Goal: Information Seeking & Learning: Learn about a topic

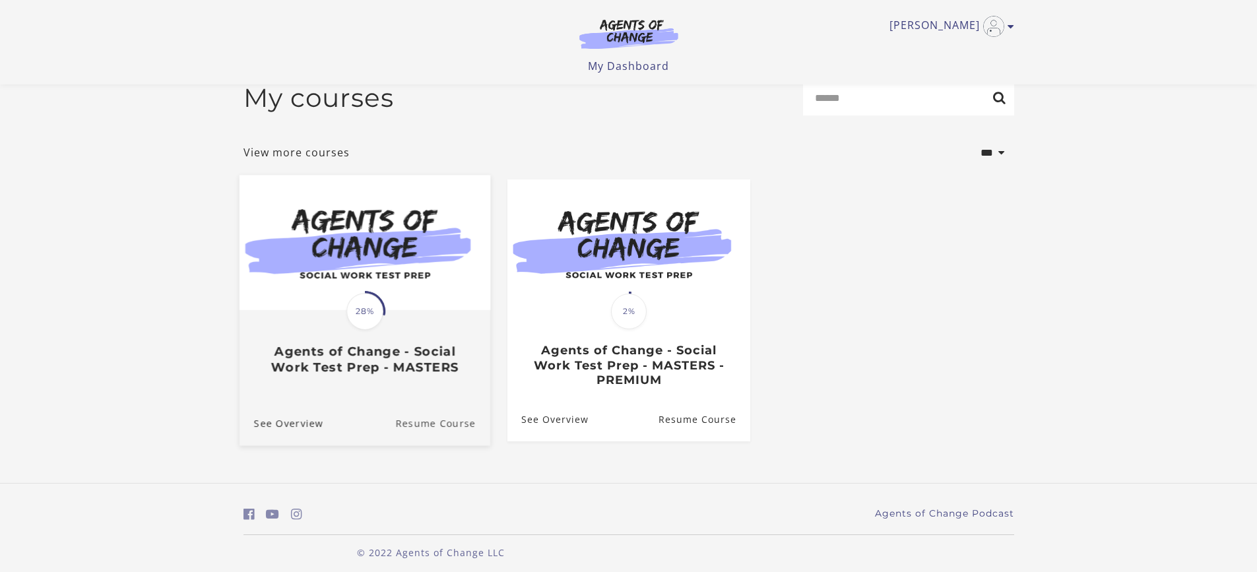
scroll to position [32, 0]
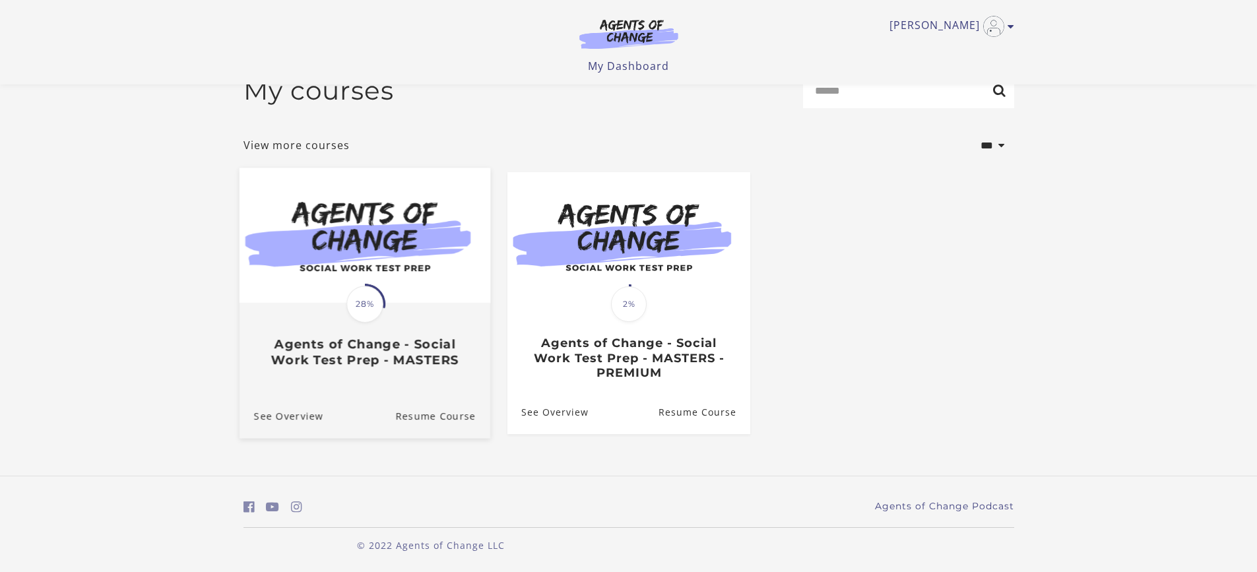
click at [361, 304] on span "28%" at bounding box center [364, 304] width 37 height 37
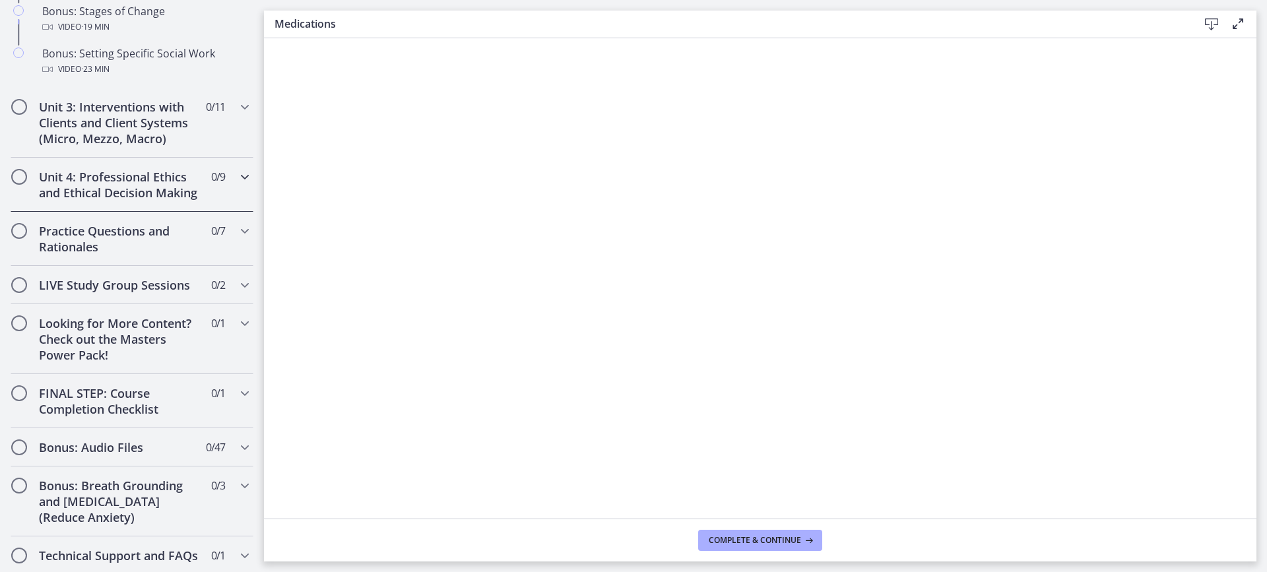
scroll to position [1254, 0]
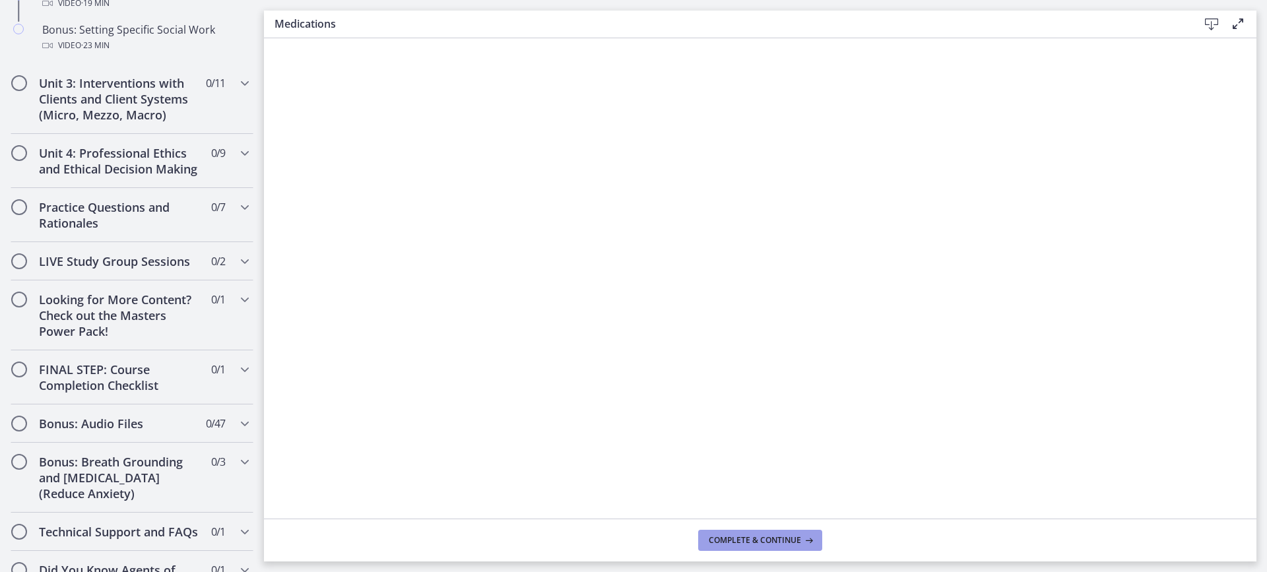
click at [753, 542] on span "Complete & continue" at bounding box center [755, 540] width 92 height 11
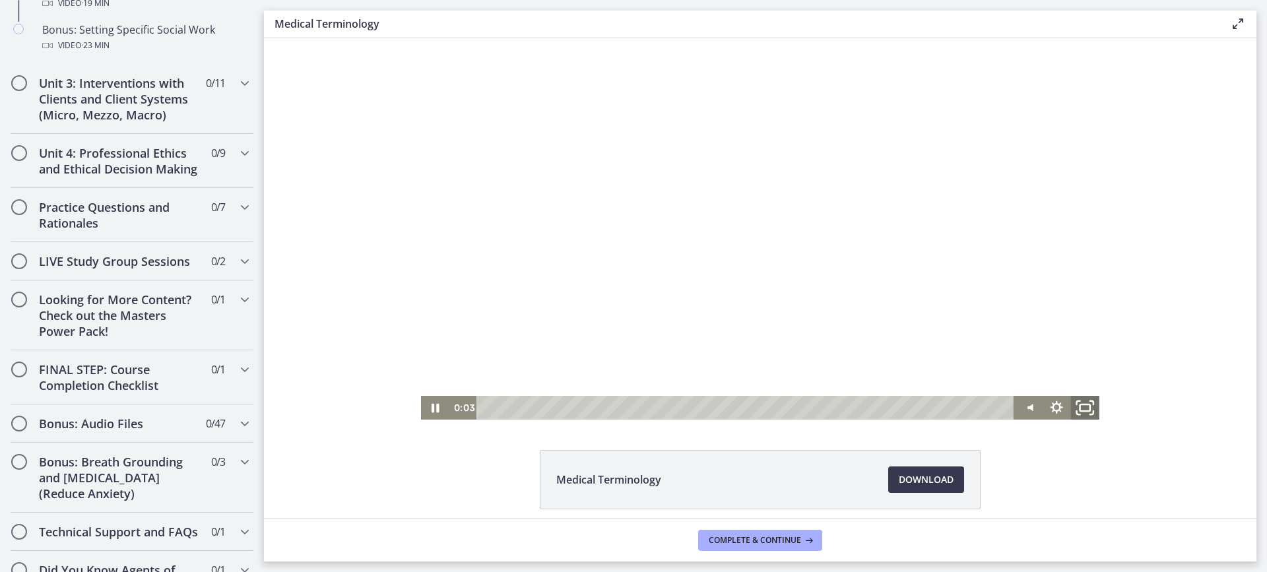
click at [1089, 412] on icon "Fullscreen" at bounding box center [1085, 407] width 34 height 28
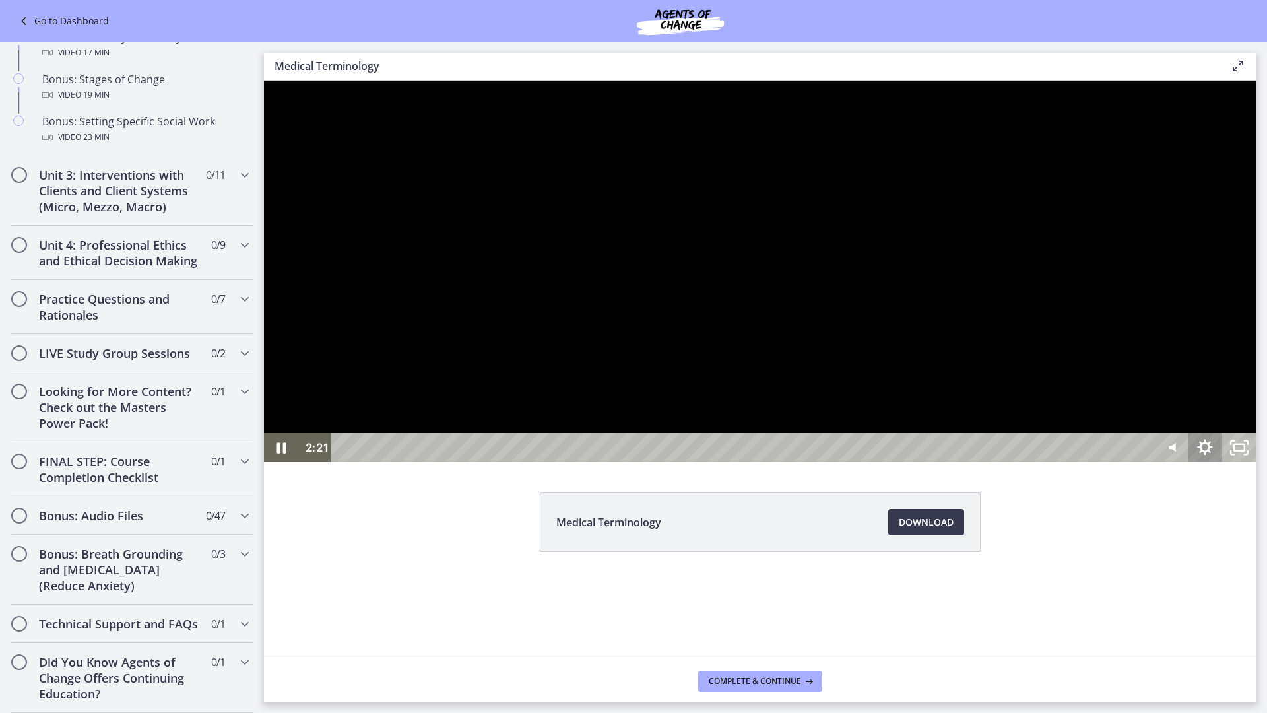
click at [1212, 455] on icon "Show settings menu" at bounding box center [1204, 446] width 15 height 15
click at [1188, 404] on span "Speed" at bounding box center [1158, 389] width 60 height 29
click at [1256, 317] on label "1.25x" at bounding box center [1187, 302] width 137 height 30
click at [1256, 462] on div at bounding box center [760, 270] width 992 height 381
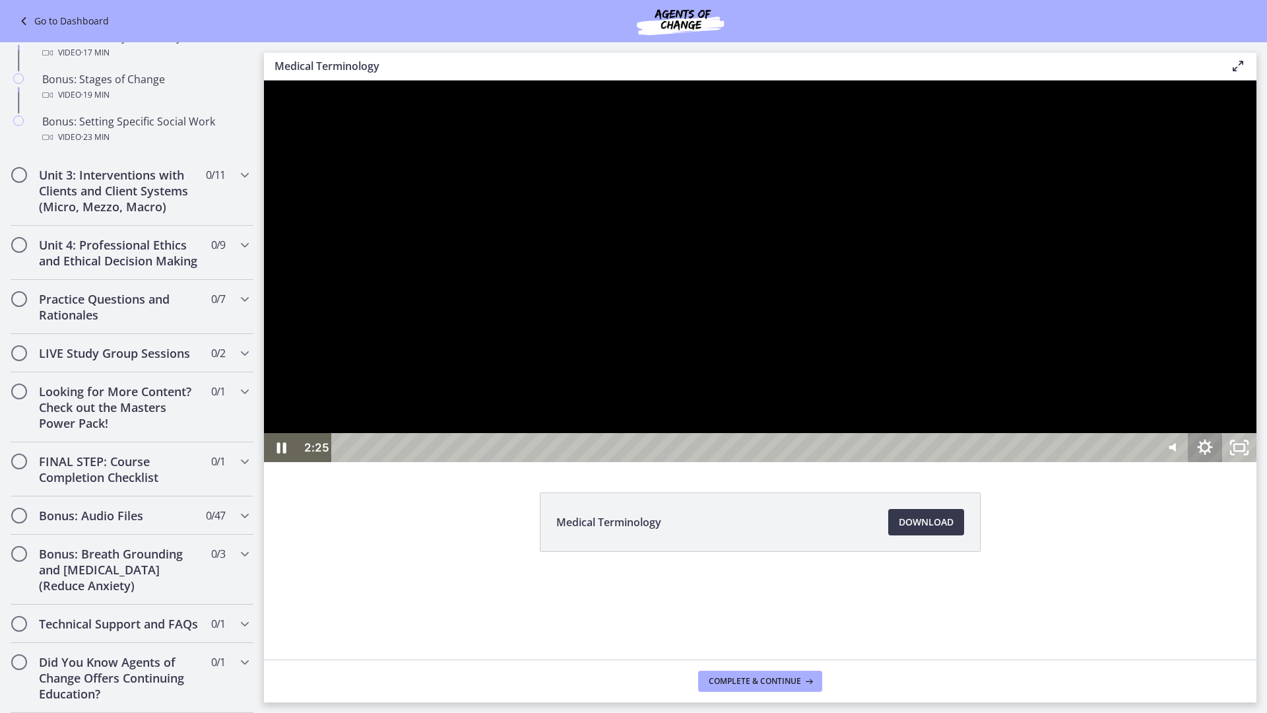
click at [1222, 462] on icon "Show settings menu" at bounding box center [1205, 447] width 34 height 29
click at [1248, 404] on span "1.25x" at bounding box center [1218, 389] width 60 height 29
click at [1256, 346] on label "1.5x" at bounding box center [1187, 331] width 137 height 30
click at [1222, 462] on icon "Show settings menu" at bounding box center [1205, 447] width 34 height 29
click at [1248, 404] on span "1.5x" at bounding box center [1226, 389] width 43 height 29
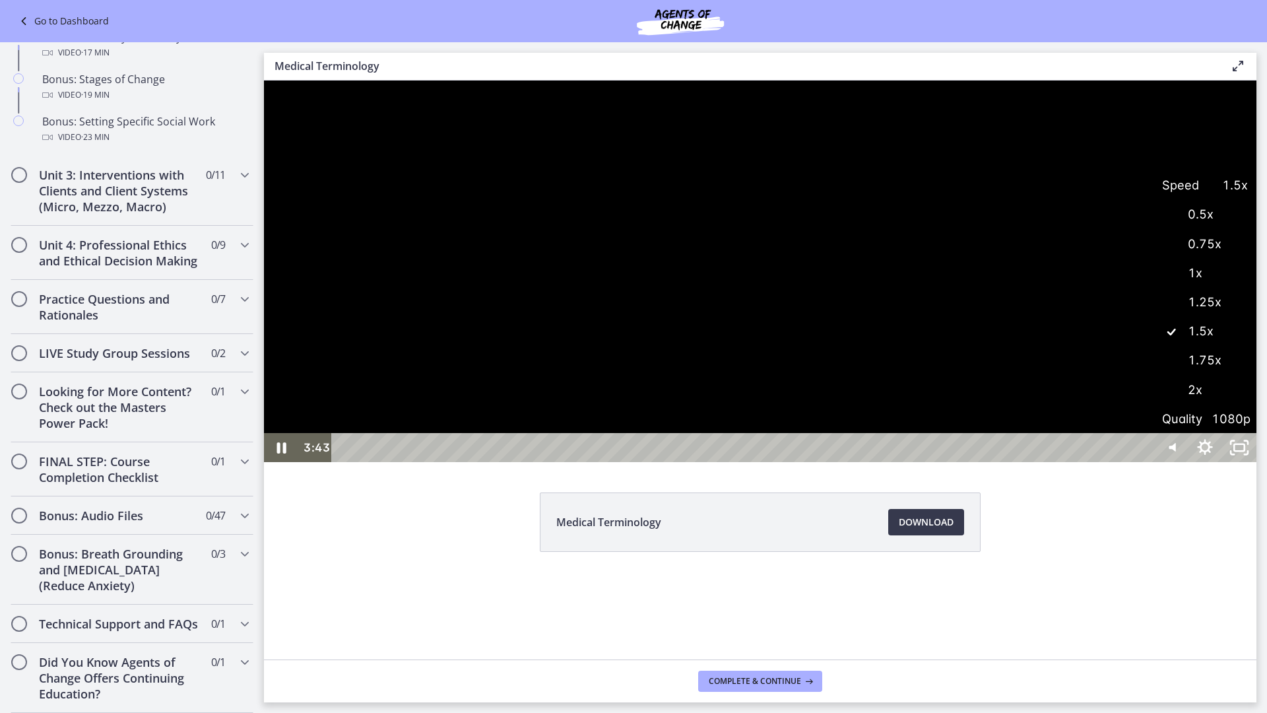
click at [1256, 405] on label "2x" at bounding box center [1204, 390] width 103 height 30
click at [1214, 456] on icon "Show settings menu" at bounding box center [1205, 446] width 18 height 18
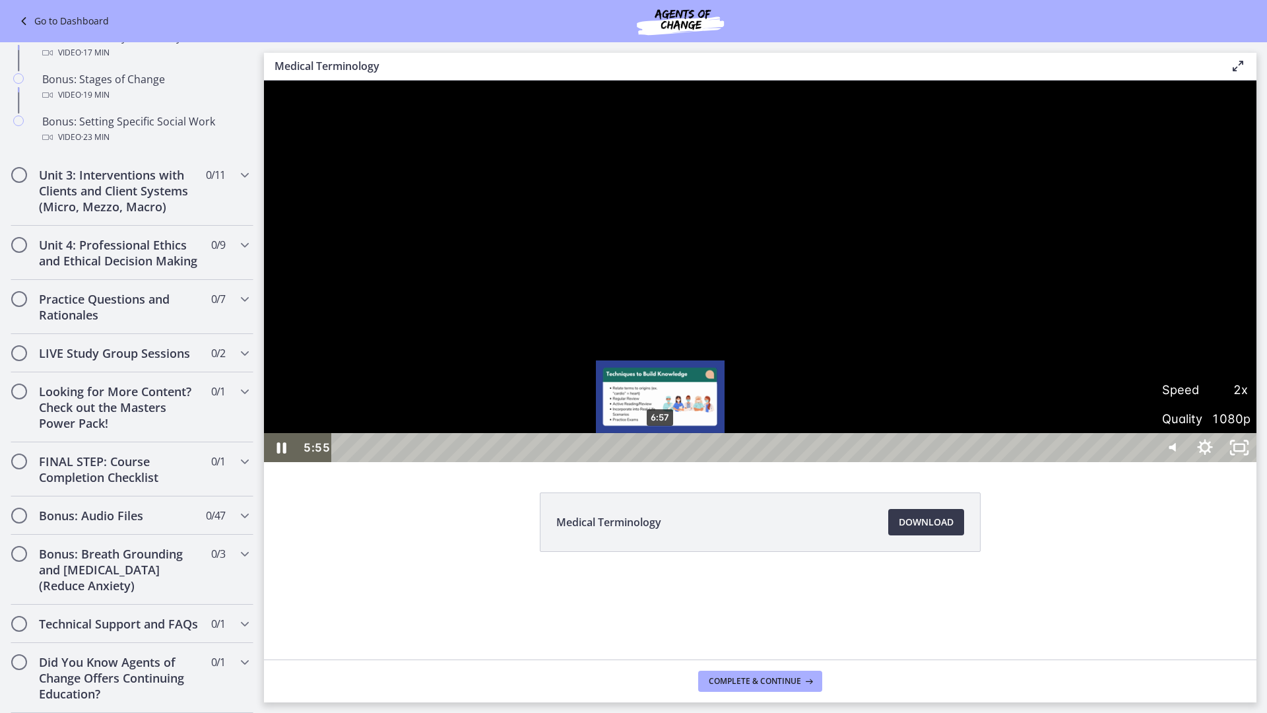
click at [655, 462] on div "6:57" at bounding box center [744, 447] width 800 height 29
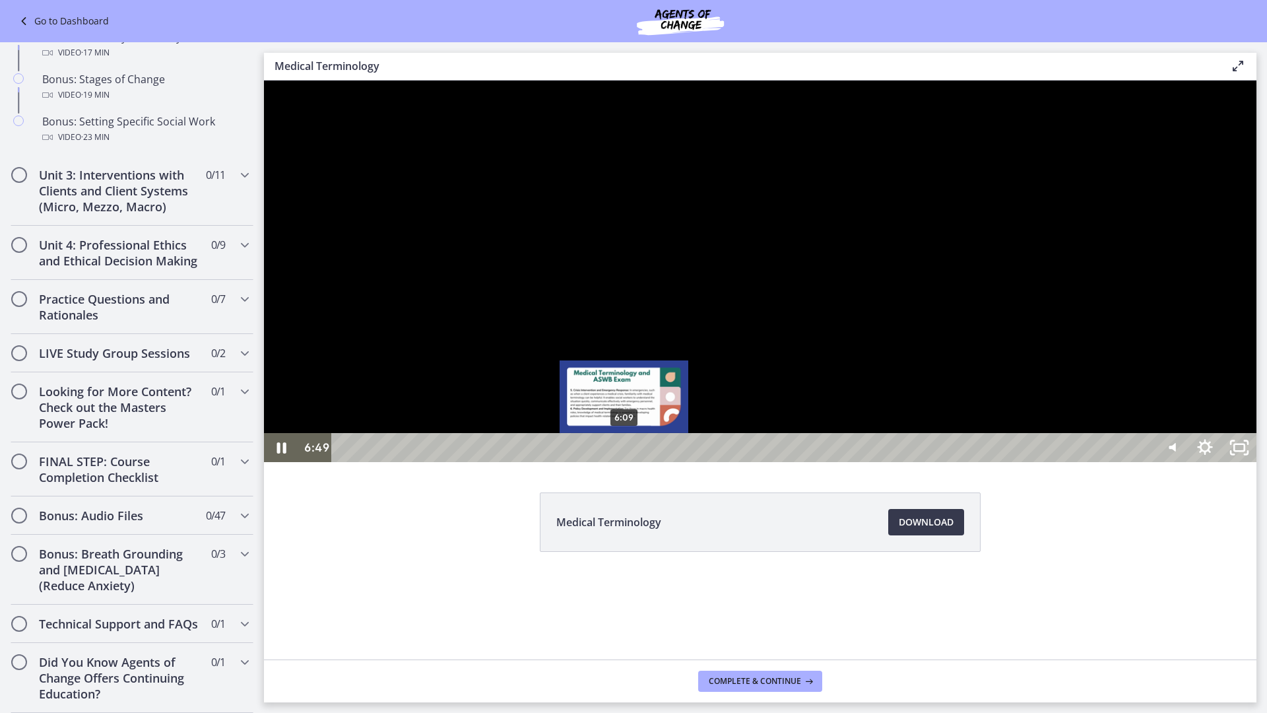
click at [623, 462] on div "6:09" at bounding box center [744, 447] width 800 height 29
click at [635, 462] on div "6:24" at bounding box center [744, 447] width 800 height 29
click at [490, 462] on div at bounding box center [760, 270] width 992 height 381
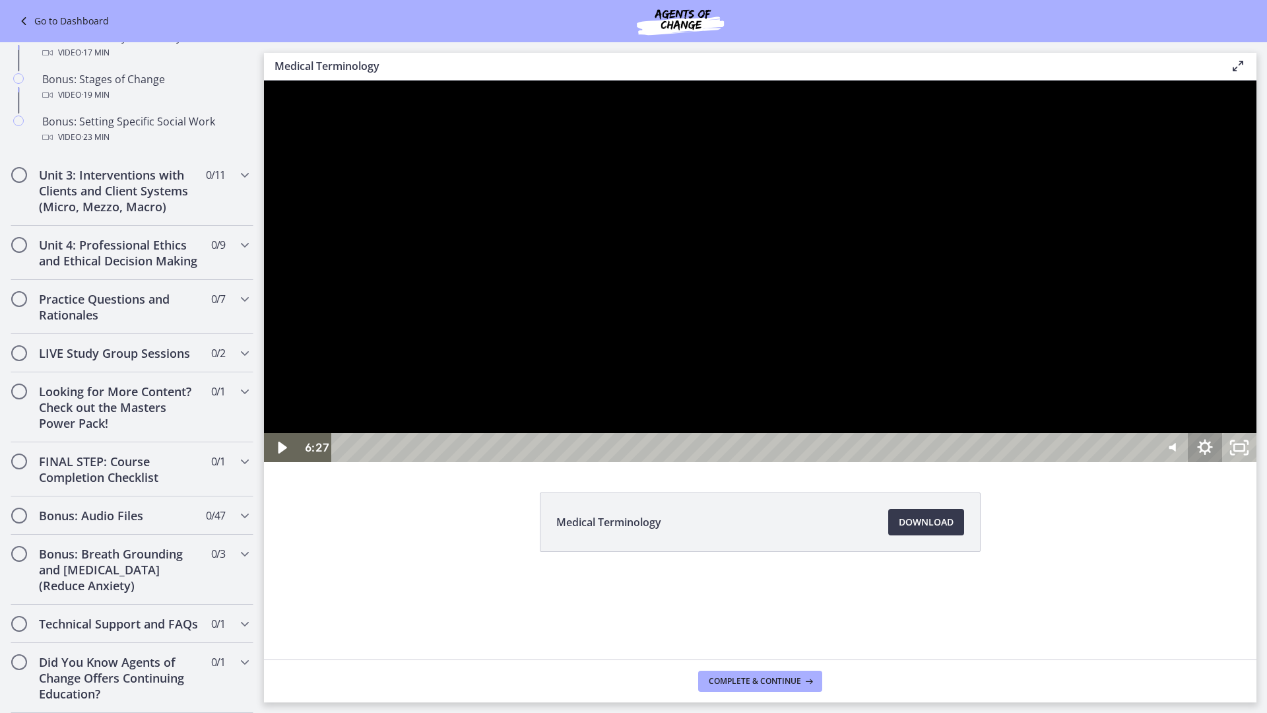
click at [1222, 462] on icon "Show settings menu" at bounding box center [1205, 447] width 34 height 29
click at [1205, 404] on span "Speed" at bounding box center [1183, 389] width 43 height 29
click at [1256, 288] on label "1x" at bounding box center [1204, 273] width 103 height 30
click at [282, 455] on icon "Play Video" at bounding box center [283, 447] width 11 height 15
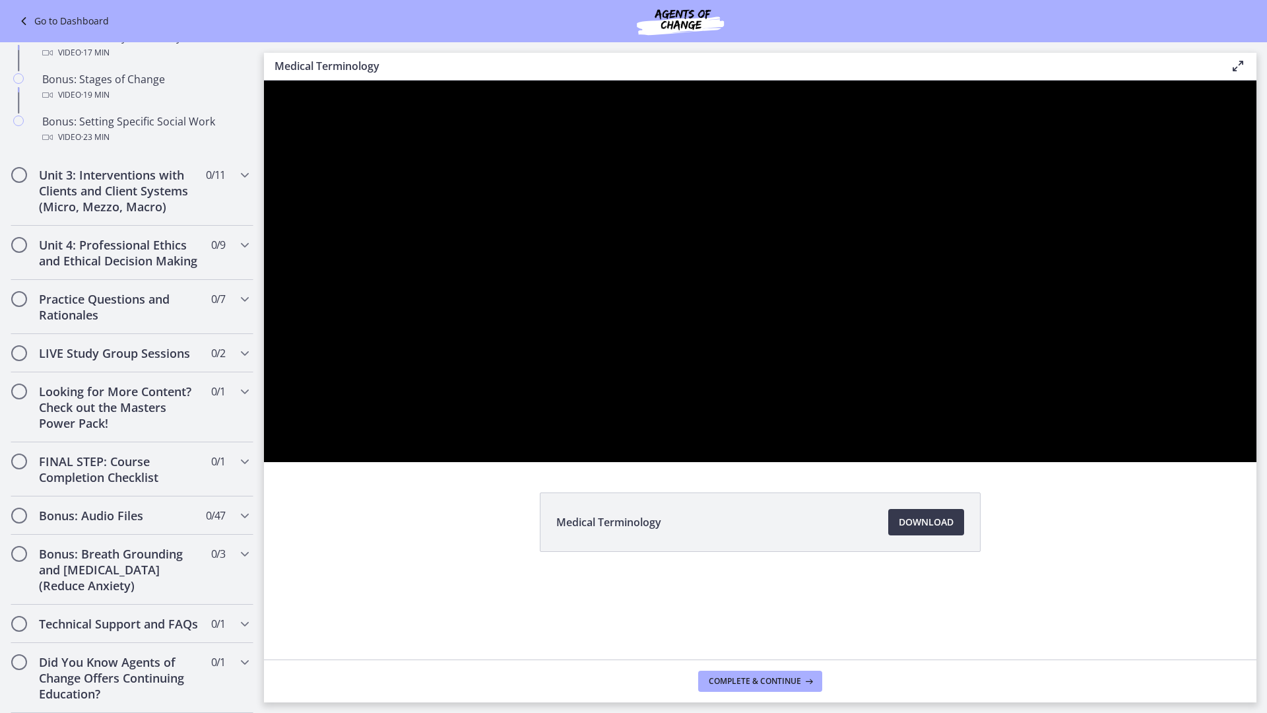
click at [345, 462] on div at bounding box center [760, 270] width 992 height 381
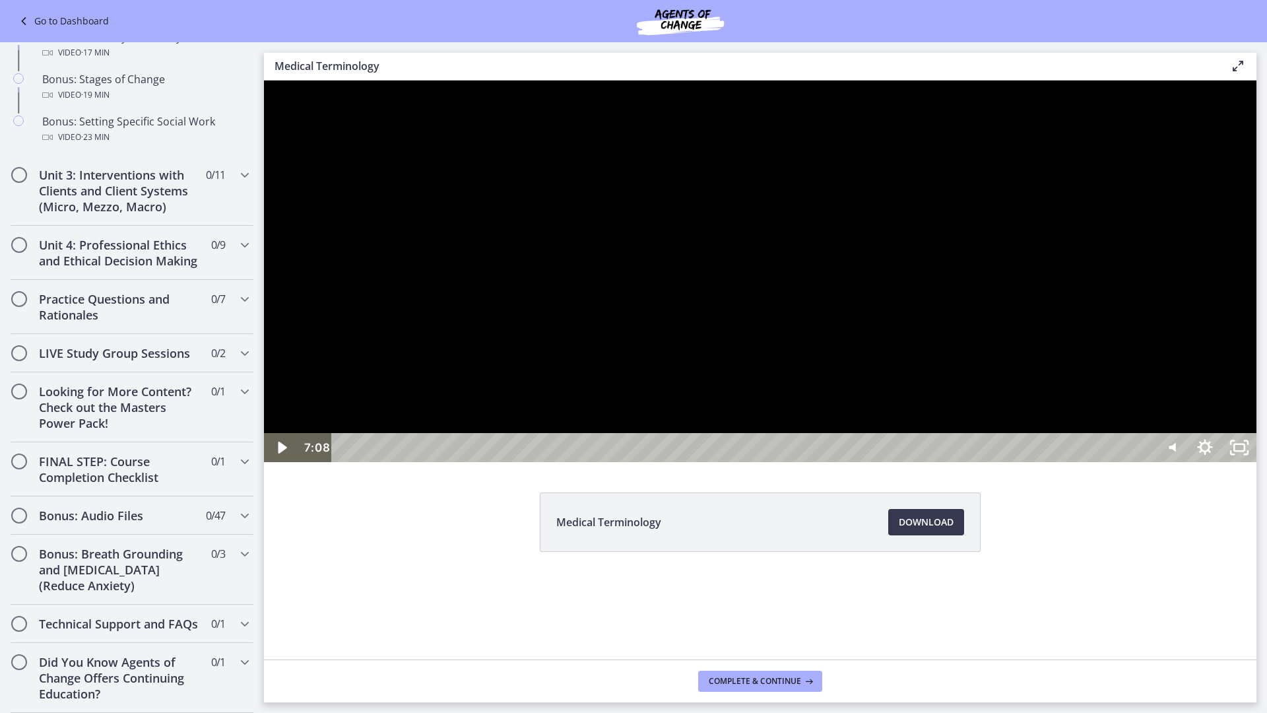
click at [342, 462] on div at bounding box center [760, 270] width 992 height 381
click at [875, 462] on div at bounding box center [760, 270] width 992 height 381
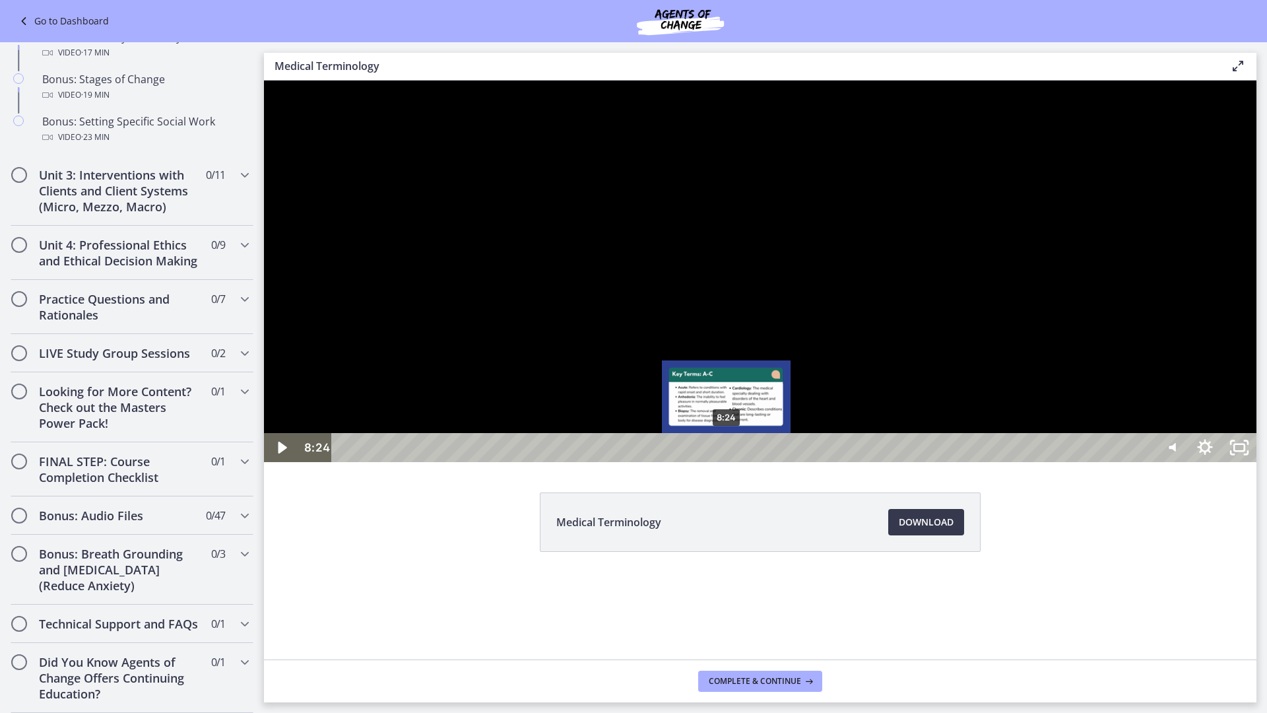
click at [727, 462] on div "8:24" at bounding box center [744, 447] width 800 height 29
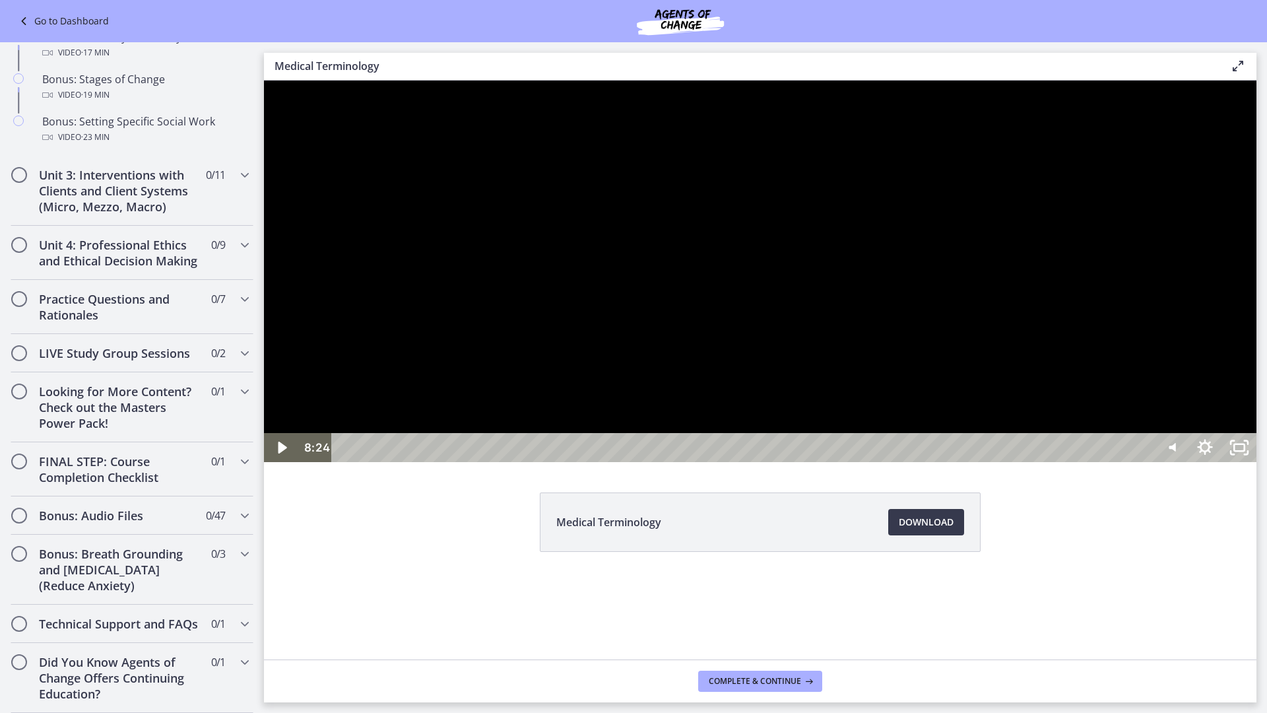
click at [726, 462] on div at bounding box center [760, 270] width 992 height 381
drag, startPoint x: 771, startPoint y: 546, endPoint x: 769, endPoint y: 537, distance: 8.8
click at [769, 462] on div at bounding box center [760, 270] width 992 height 381
click at [860, 418] on div at bounding box center [760, 270] width 992 height 381
click at [902, 462] on div at bounding box center [760, 270] width 992 height 381
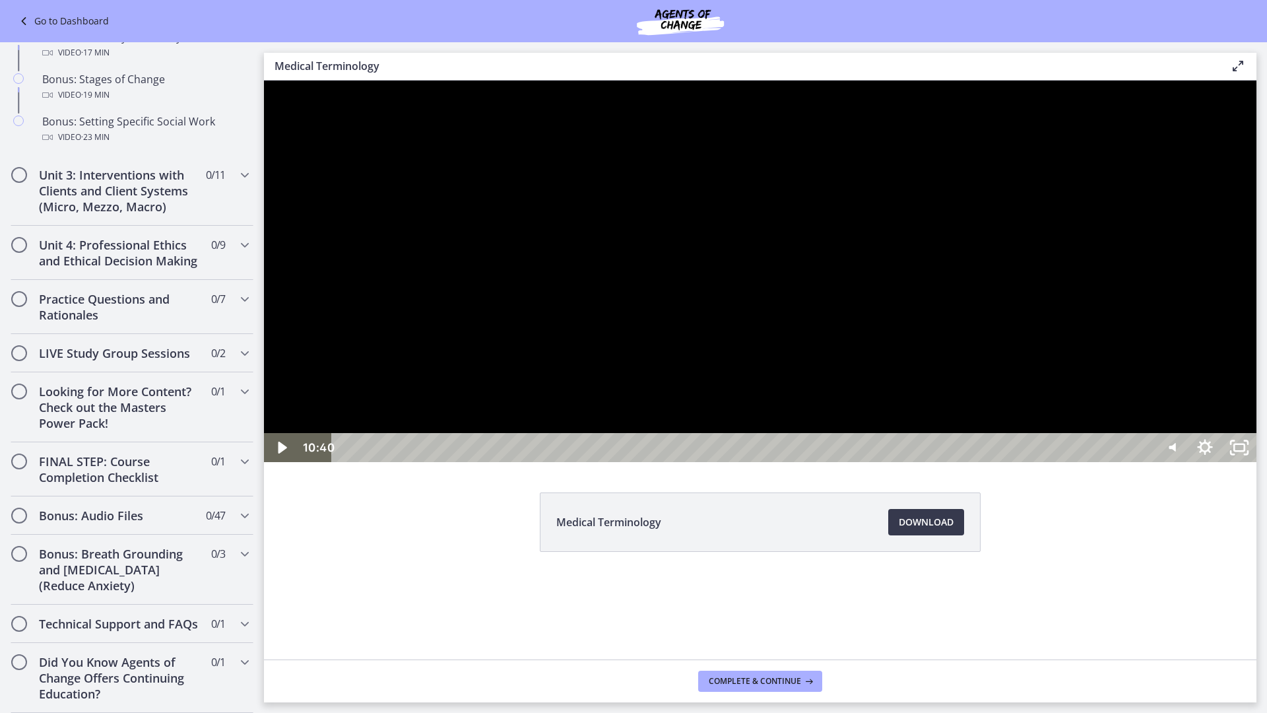
click at [904, 462] on div at bounding box center [760, 270] width 992 height 381
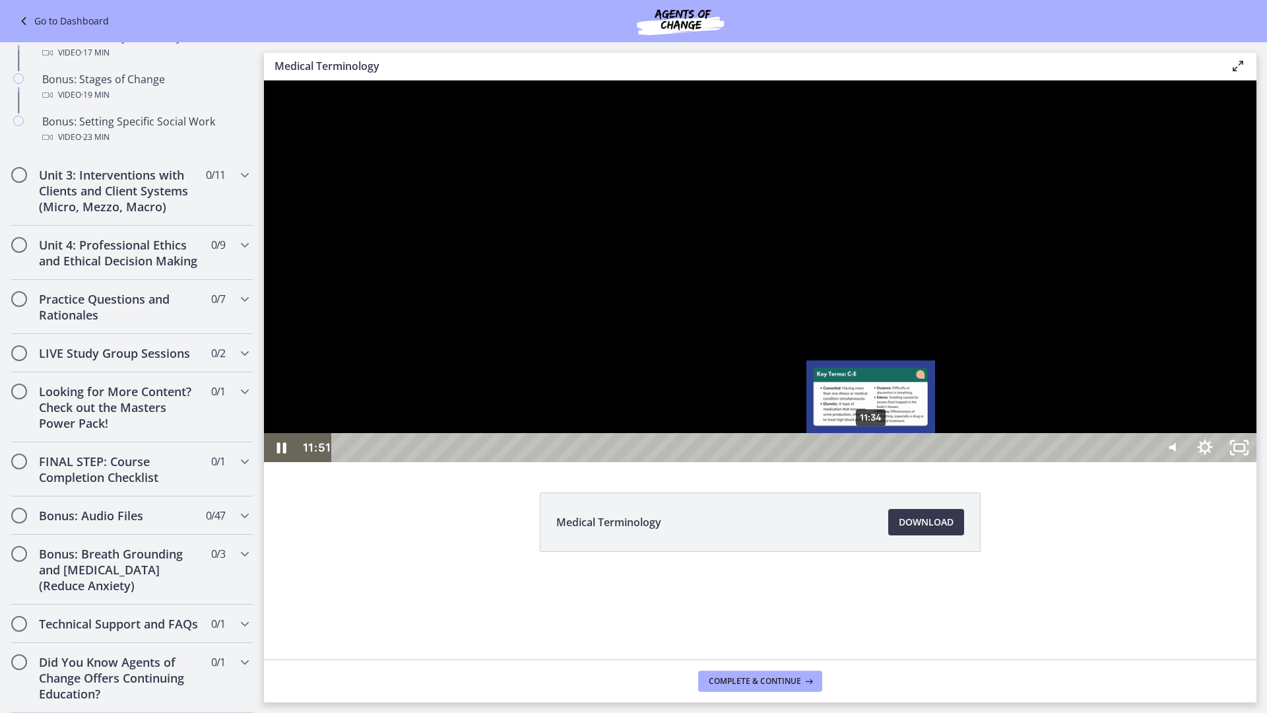
click at [870, 462] on div "11:34" at bounding box center [744, 447] width 800 height 29
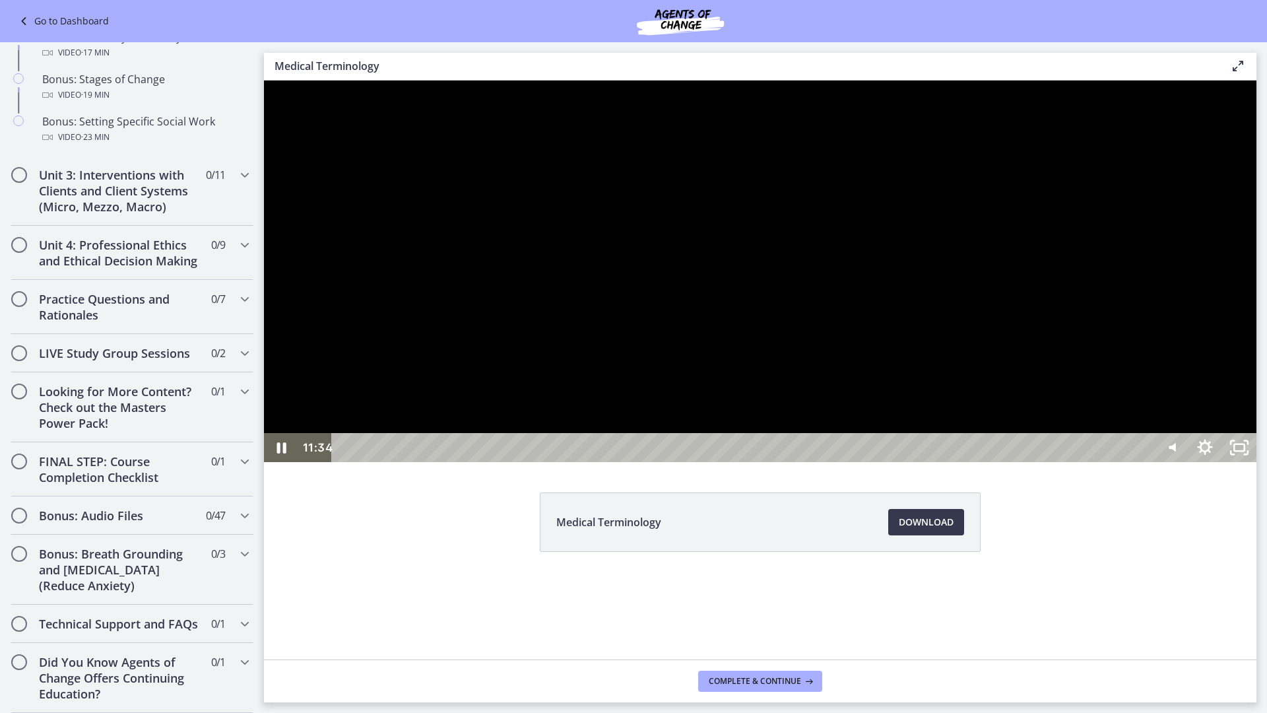
click at [875, 462] on div at bounding box center [760, 270] width 992 height 381
click at [928, 462] on div at bounding box center [760, 270] width 992 height 381
click at [877, 462] on div "11:41" at bounding box center [744, 447] width 800 height 29
click at [882, 462] on div "11:49" at bounding box center [744, 447] width 800 height 29
drag, startPoint x: 868, startPoint y: 525, endPoint x: 724, endPoint y: 443, distance: 166.0
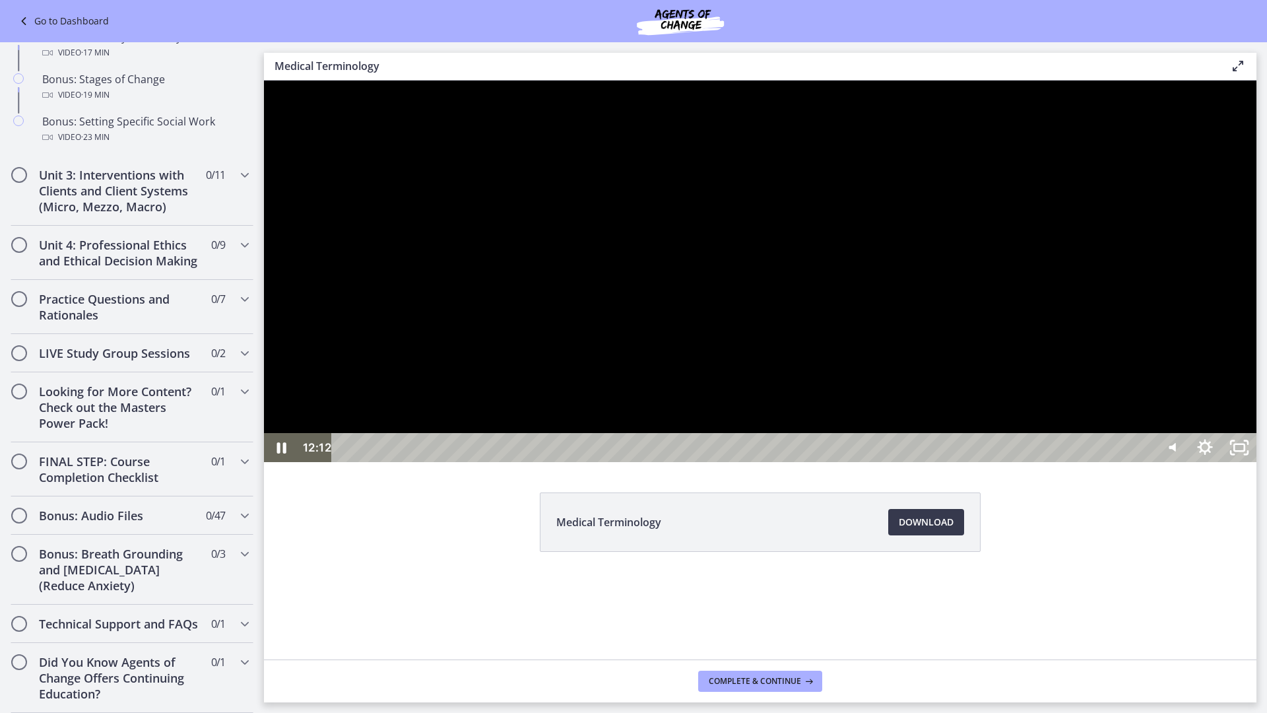
click at [866, 462] on div at bounding box center [760, 270] width 992 height 381
drag, startPoint x: 620, startPoint y: 334, endPoint x: 567, endPoint y: 338, distance: 53.0
click at [567, 338] on div at bounding box center [760, 270] width 992 height 381
click at [961, 462] on div at bounding box center [760, 270] width 992 height 381
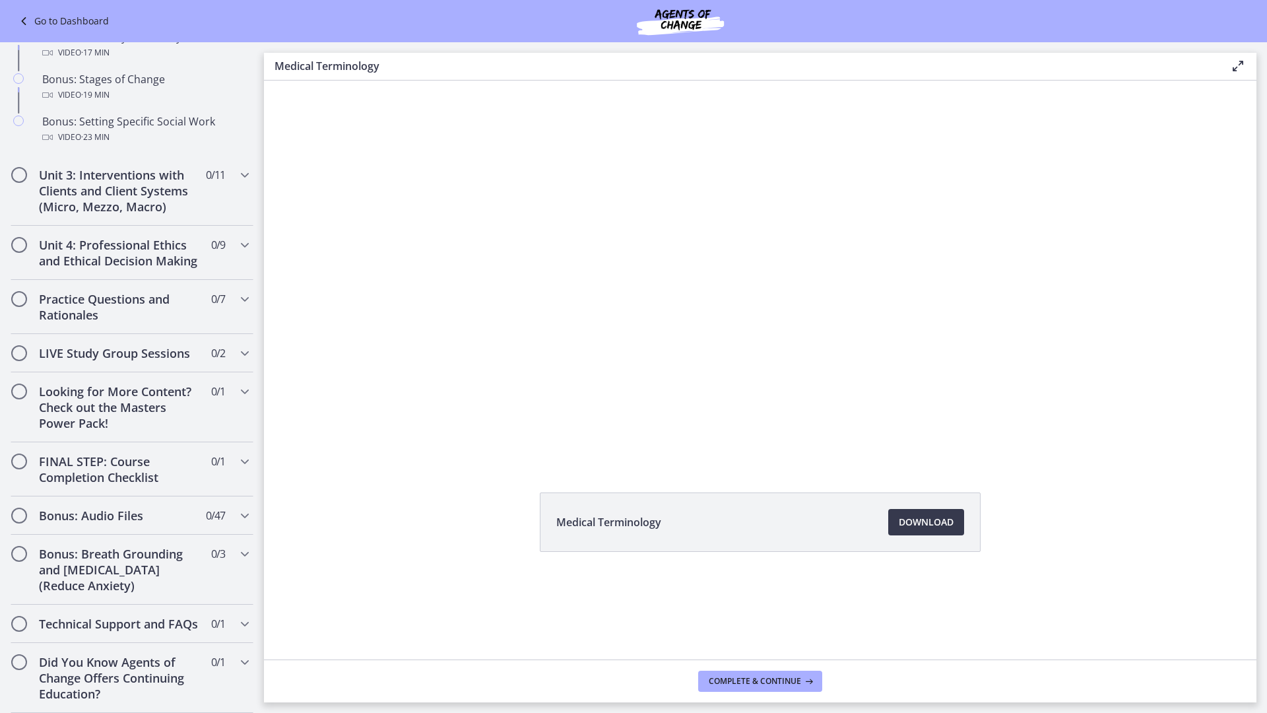
scroll to position [1254, 0]
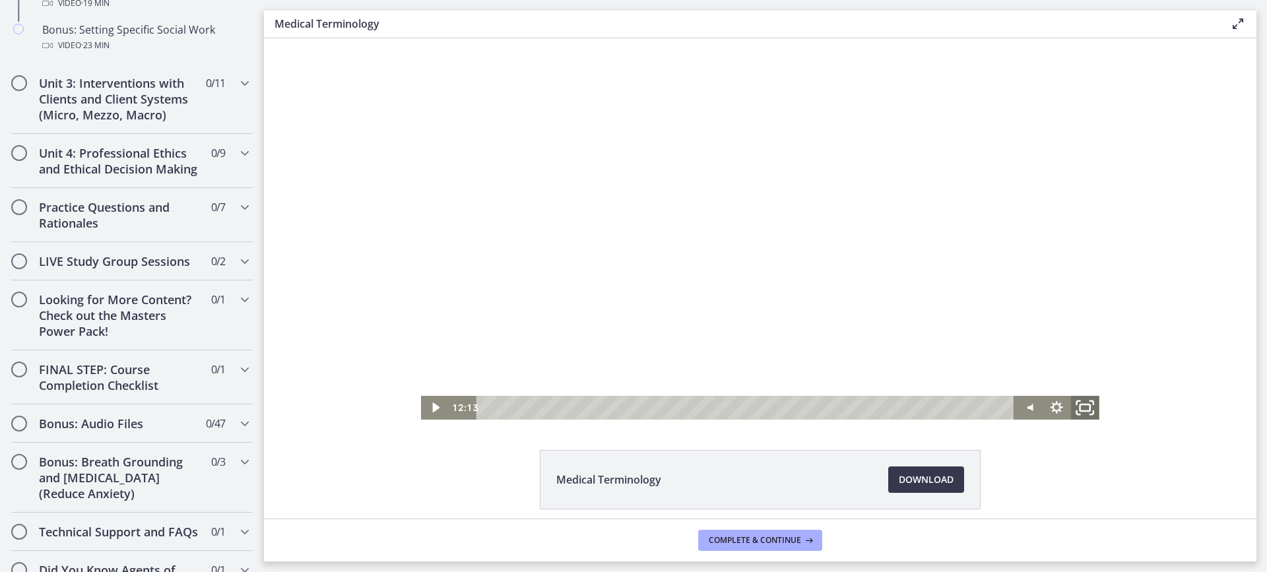
drag, startPoint x: 1085, startPoint y: 404, endPoint x: 1349, endPoint y: 556, distance: 304.2
click at [1085, 404] on icon "Fullscreen" at bounding box center [1085, 407] width 34 height 28
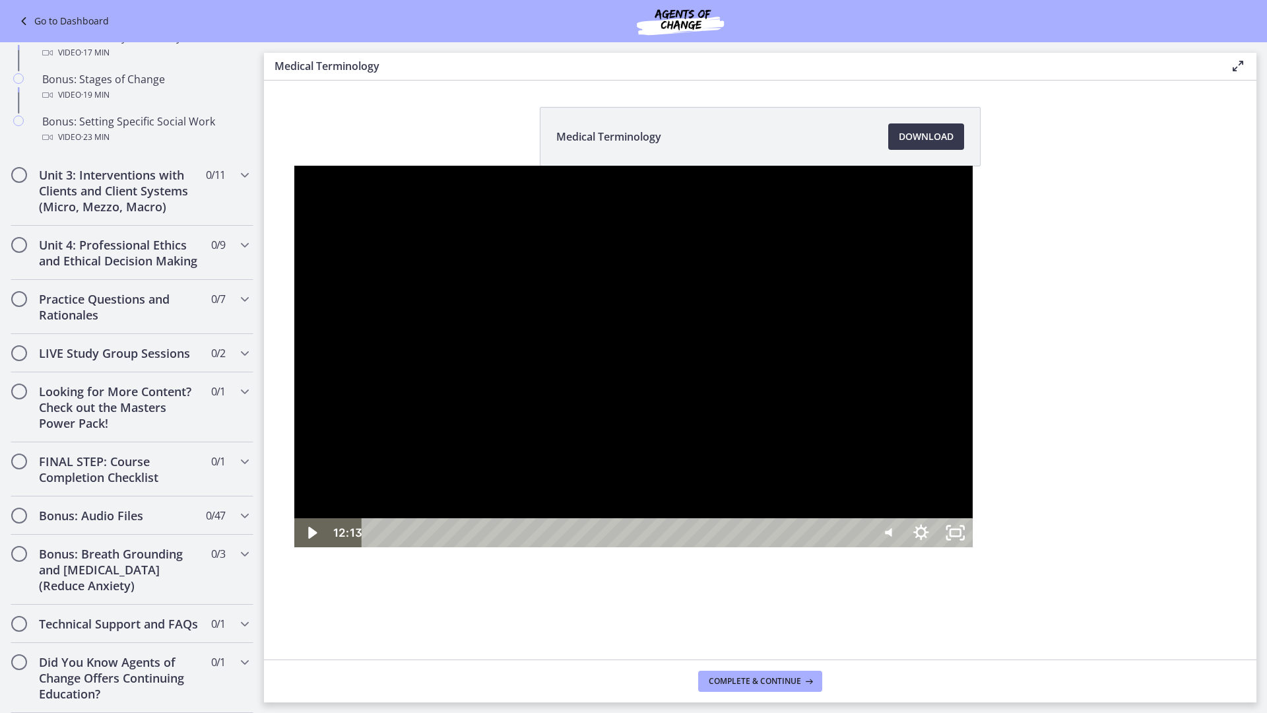
click at [598, 415] on div at bounding box center [633, 356] width 678 height 381
click at [627, 547] on div "12:01" at bounding box center [617, 532] width 487 height 29
click at [550, 389] on div at bounding box center [633, 356] width 678 height 381
drag, startPoint x: 693, startPoint y: 423, endPoint x: 687, endPoint y: 424, distance: 6.7
click at [690, 424] on div at bounding box center [633, 356] width 678 height 381
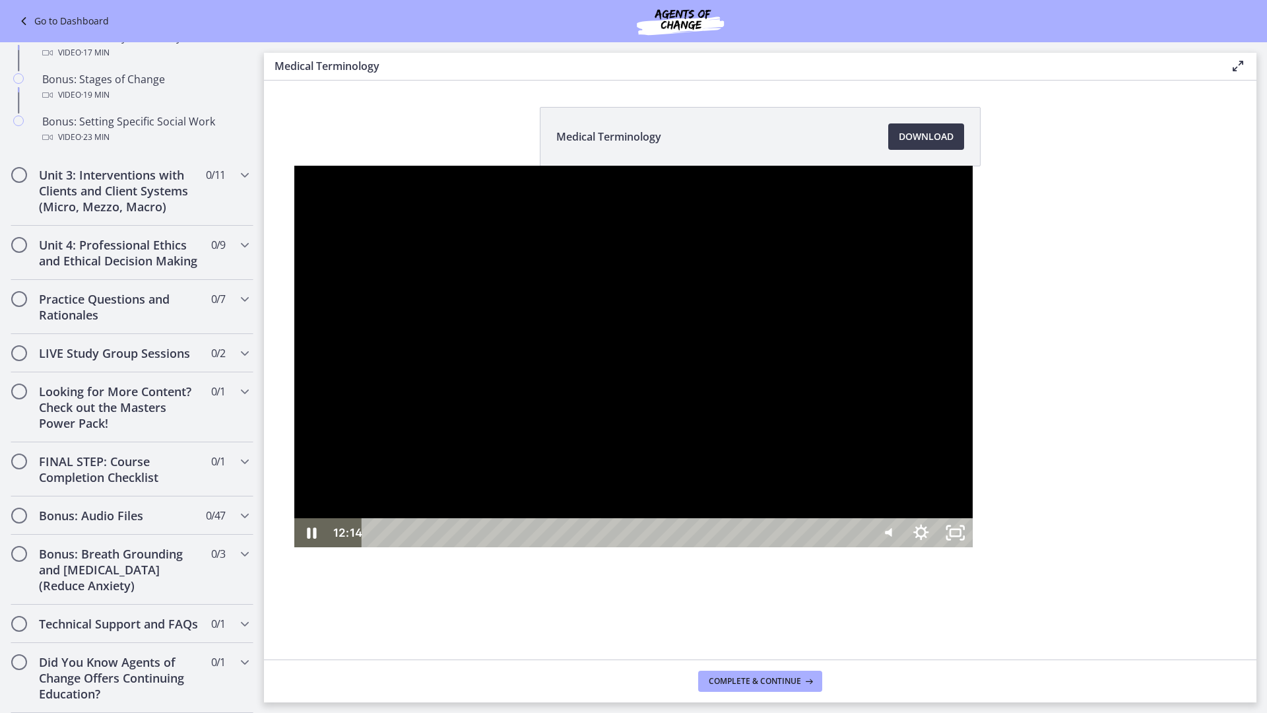
click at [748, 534] on div at bounding box center [633, 356] width 678 height 381
click at [308, 540] on icon "Play Video" at bounding box center [313, 532] width 11 height 15
drag, startPoint x: 573, startPoint y: 436, endPoint x: 557, endPoint y: 435, distance: 16.5
click at [569, 437] on div at bounding box center [633, 356] width 678 height 381
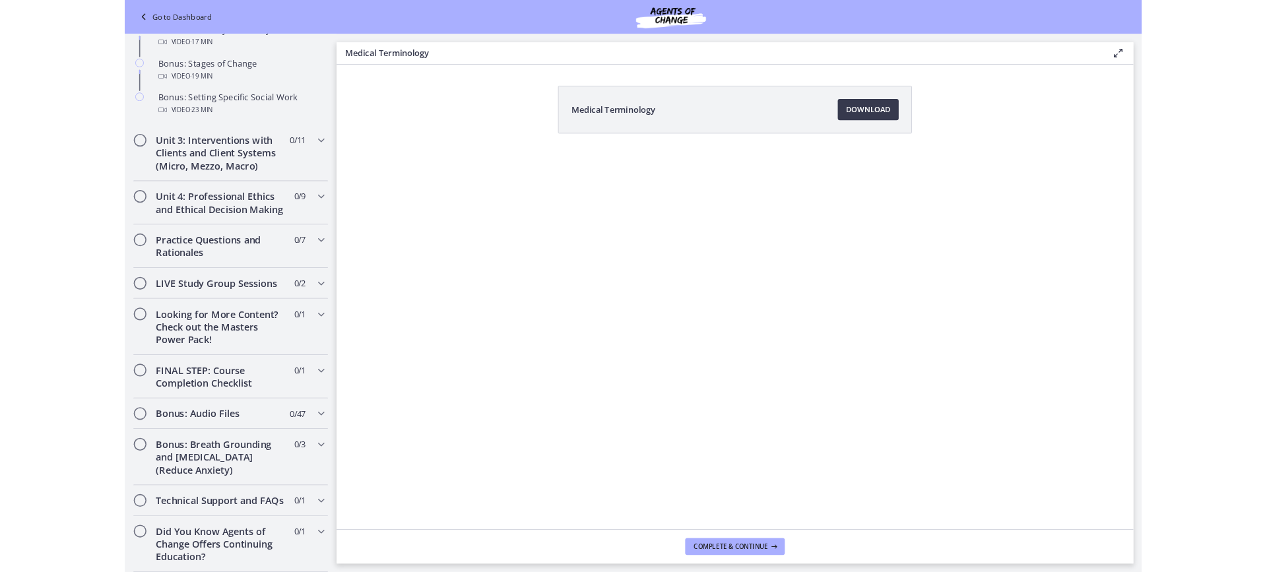
scroll to position [1254, 0]
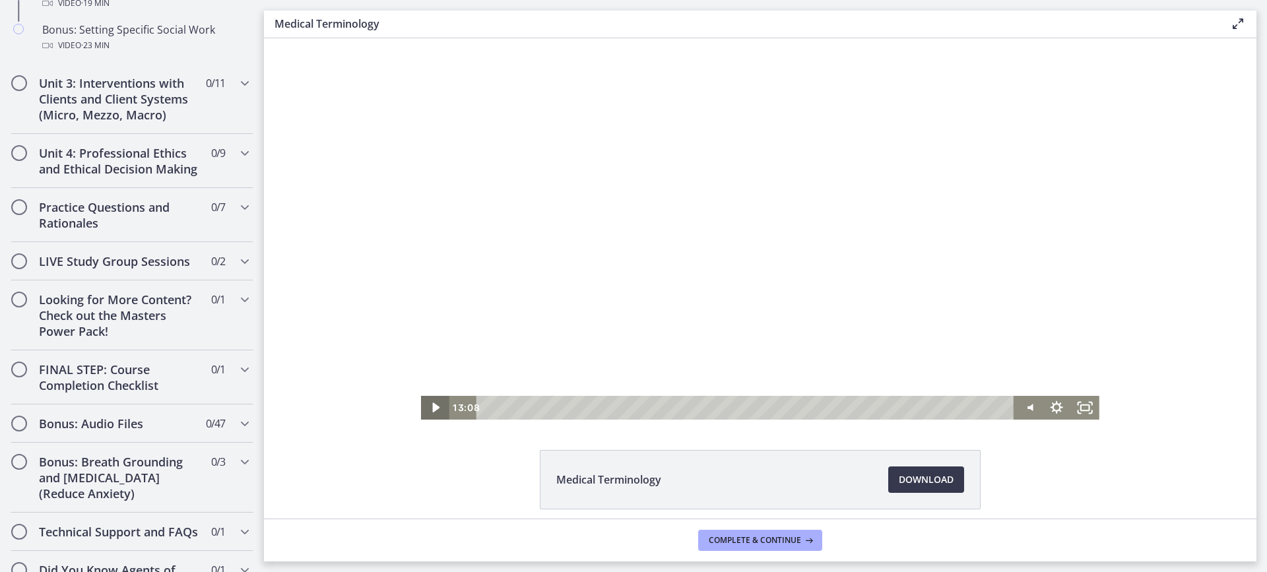
click at [427, 408] on icon "Play Video" at bounding box center [436, 408] width 28 height 24
click at [609, 222] on div at bounding box center [760, 228] width 678 height 381
click at [433, 412] on icon "Play Video" at bounding box center [436, 408] width 28 height 24
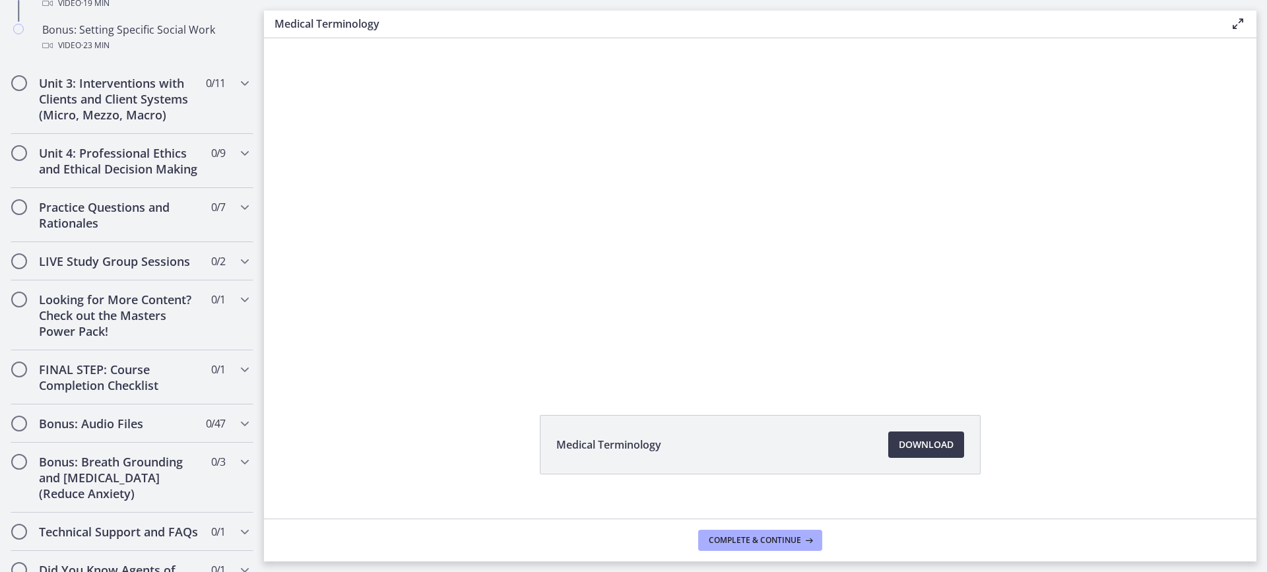
scroll to position [54, 0]
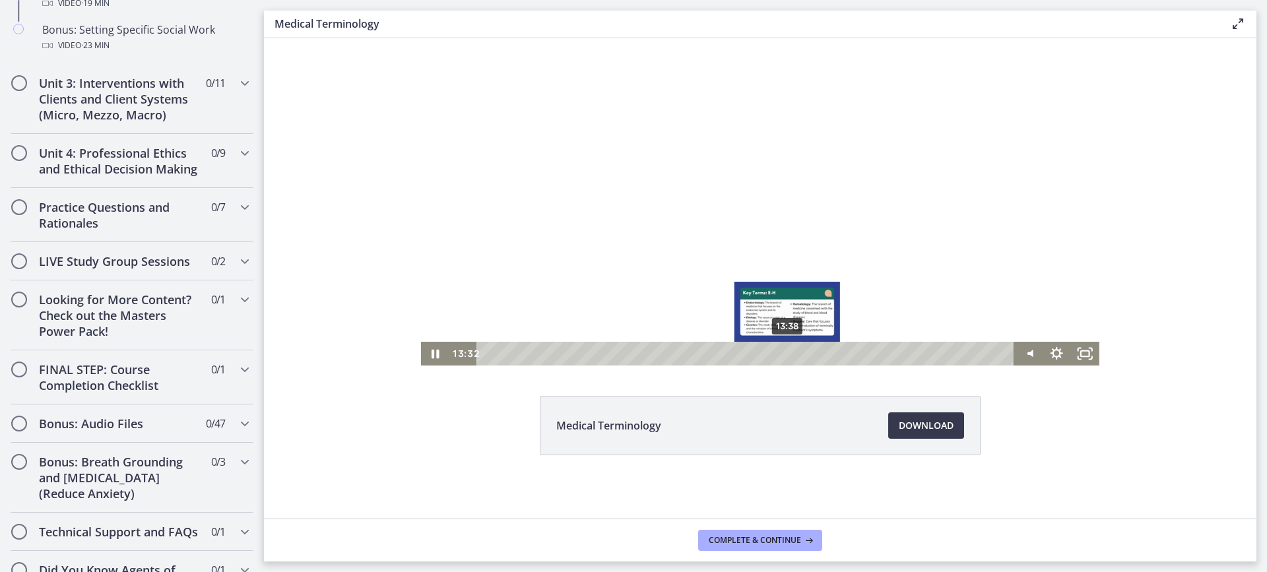
click at [783, 355] on div "Playbar" at bounding box center [785, 354] width 8 height 8
click at [431, 354] on icon "Pause" at bounding box center [435, 353] width 9 height 11
